Goal: Navigation & Orientation: Understand site structure

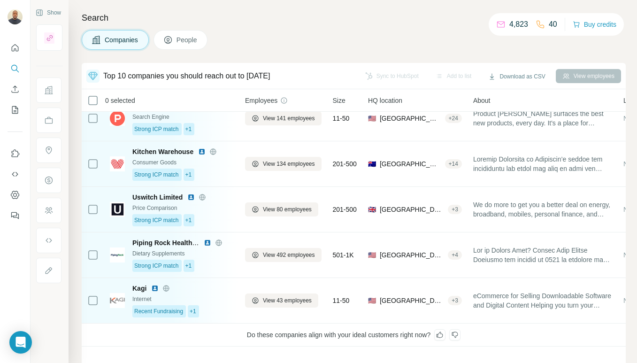
scroll to position [169, 0]
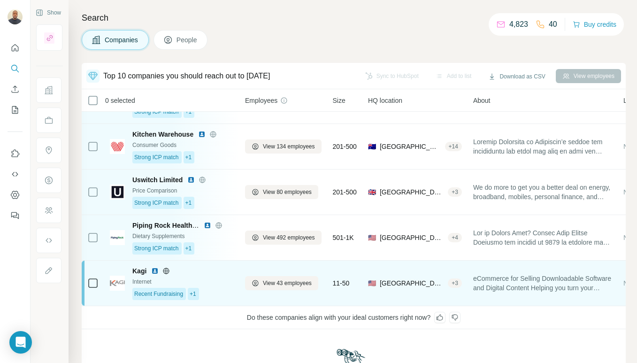
scroll to position [212, 0]
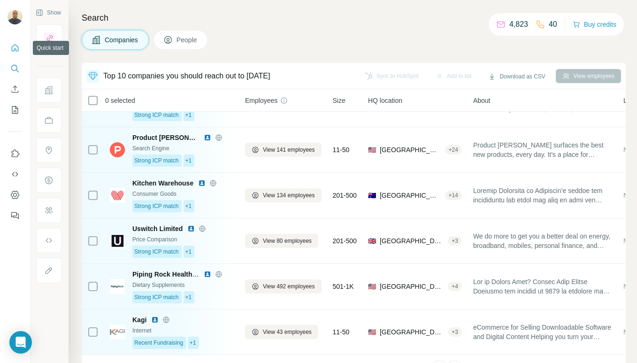
click at [19, 44] on icon "Quick start" at bounding box center [14, 47] width 9 height 9
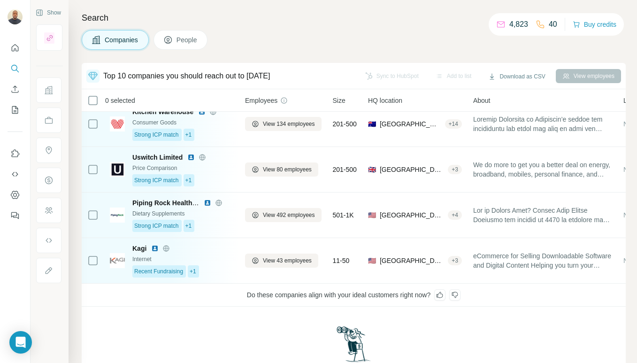
scroll to position [284, 0]
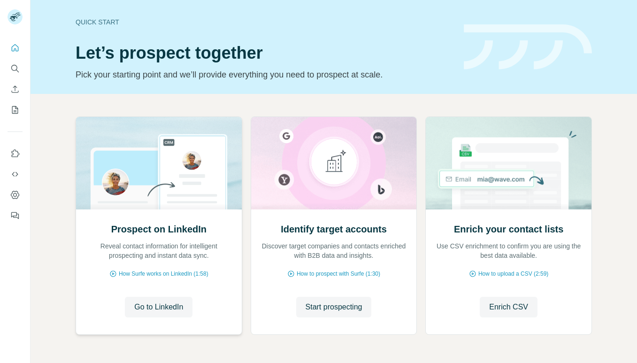
scroll to position [32, 0]
